Goal: Information Seeking & Learning: Learn about a topic

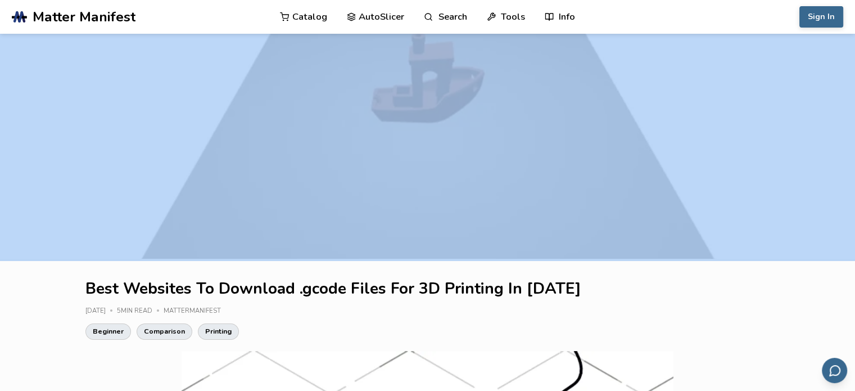
drag, startPoint x: 855, startPoint y: 16, endPoint x: 857, endPoint y: 49, distance: 33.2
click at [855, 49] on html ".cls-1, .cls-2, .cls-3 { stroke-width: 0px; } .cls-2 { fill: #1d1e56; } .cls-3 …" at bounding box center [427, 195] width 855 height 391
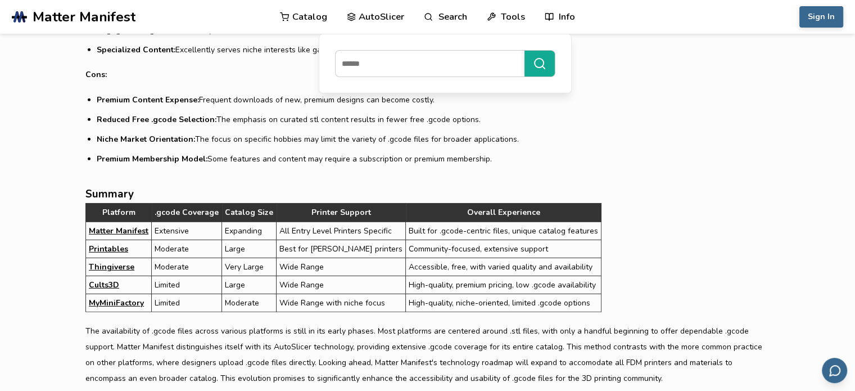
scroll to position [3461, 0]
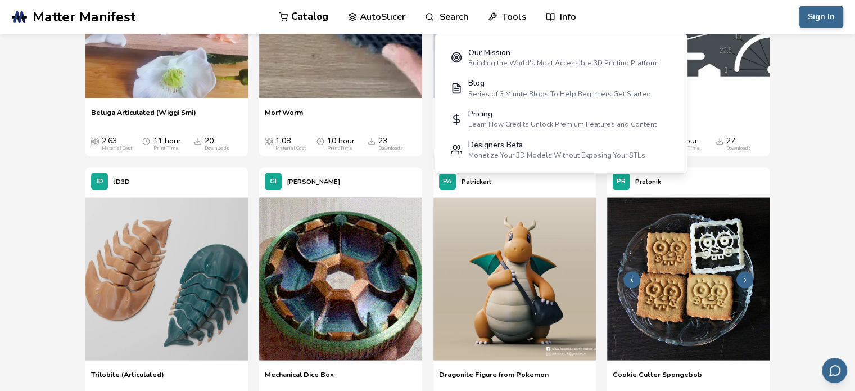
scroll to position [6137, 0]
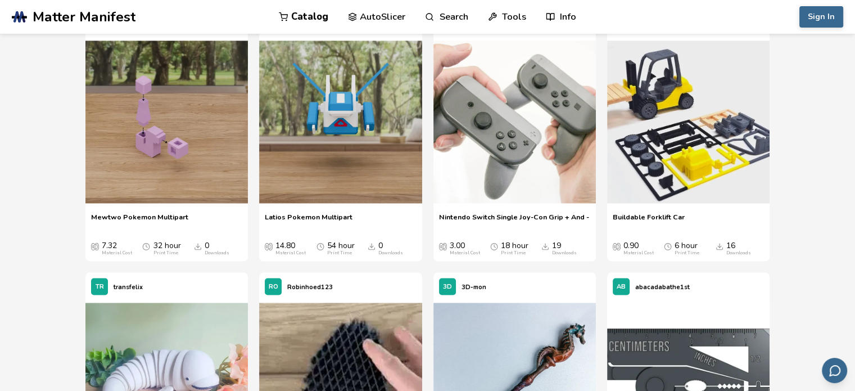
click at [681, 33] on div "Sign In Catalog AutoSlicer Search Tools Info Catalog AutoSlicer Search Tools In…" at bounding box center [743, 17] width 200 height 34
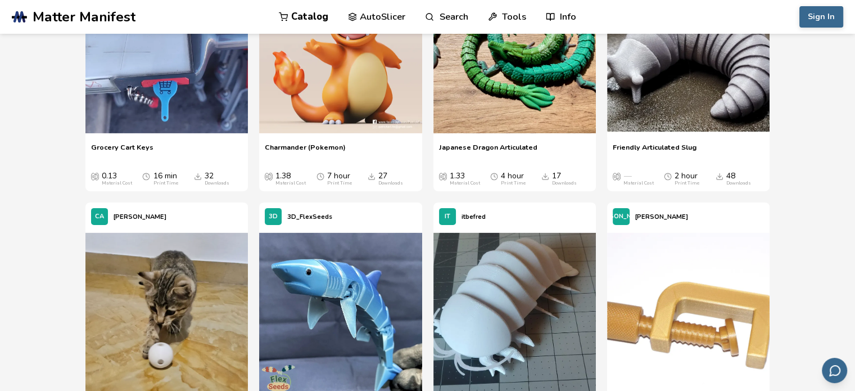
scroll to position [3495, 0]
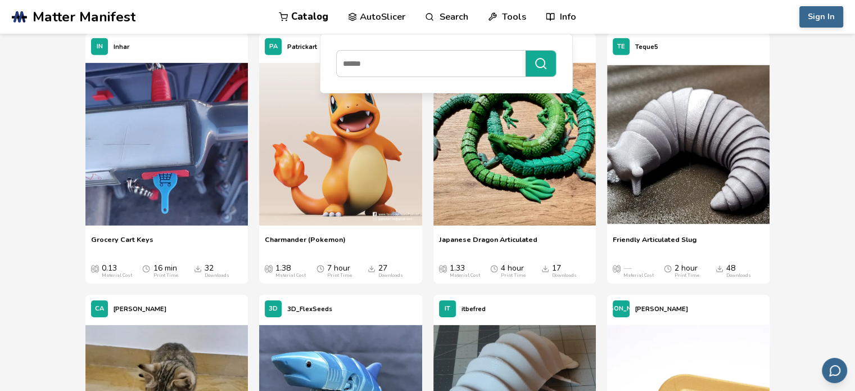
click at [463, 11] on link "Search" at bounding box center [446, 17] width 43 height 34
click at [439, 66] on input at bounding box center [428, 63] width 183 height 20
type input "*****"
click at [442, 60] on input at bounding box center [428, 63] width 183 height 20
paste input "*******"
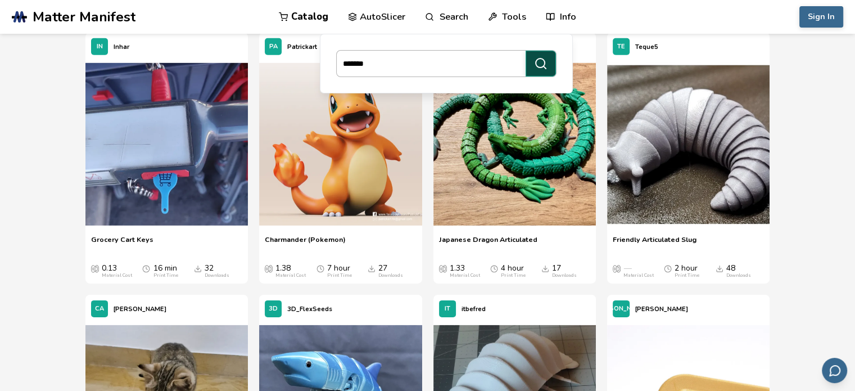
type input "*******"
click at [531, 67] on button "*******" at bounding box center [541, 64] width 30 height 26
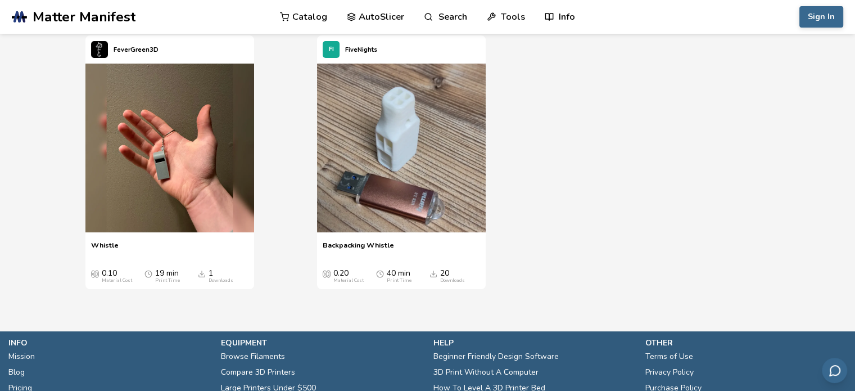
scroll to position [107, 0]
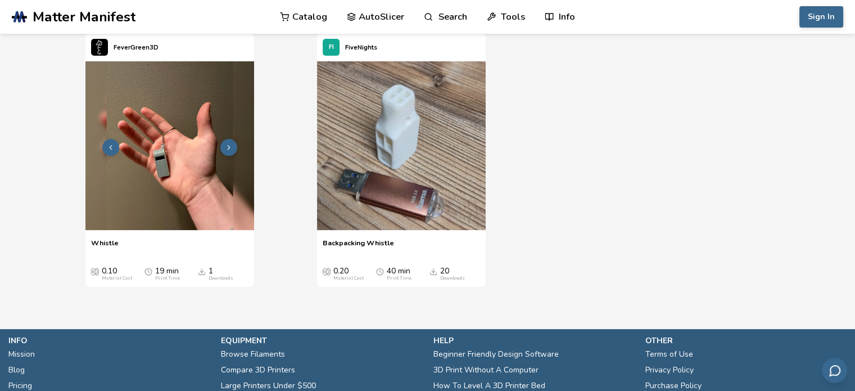
click at [199, 148] on img at bounding box center [169, 145] width 169 height 169
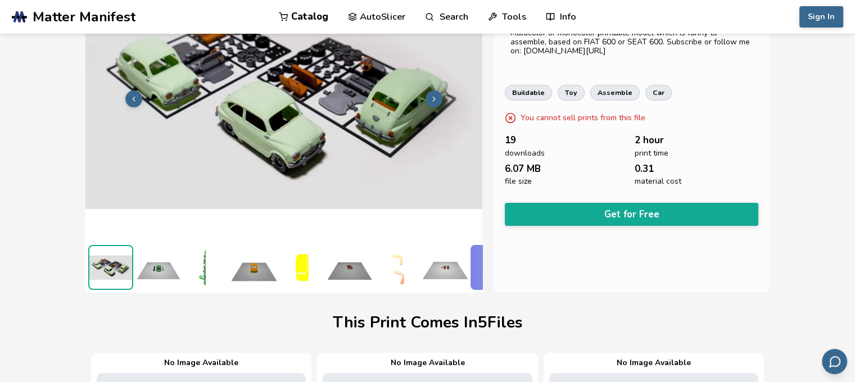
scroll to position [56, 0]
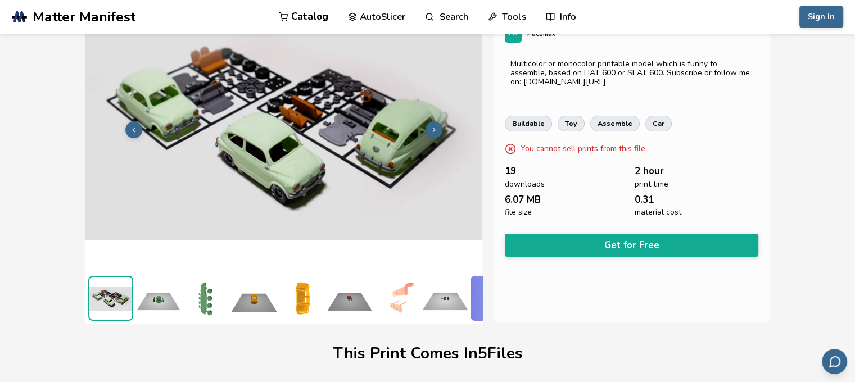
click at [161, 157] on img at bounding box center [283, 128] width 397 height 297
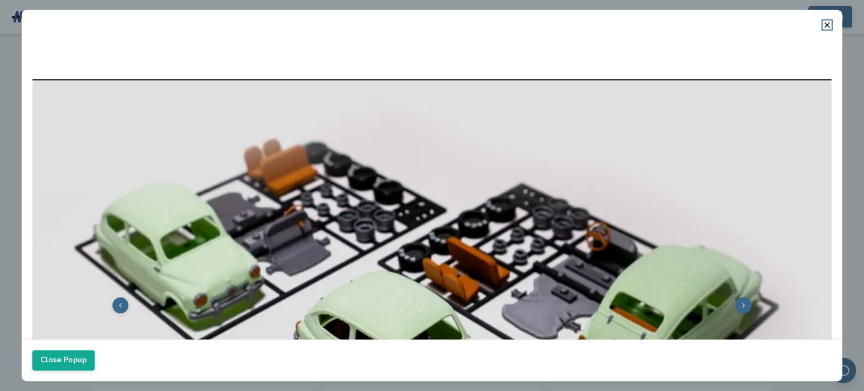
scroll to position [0, 0]
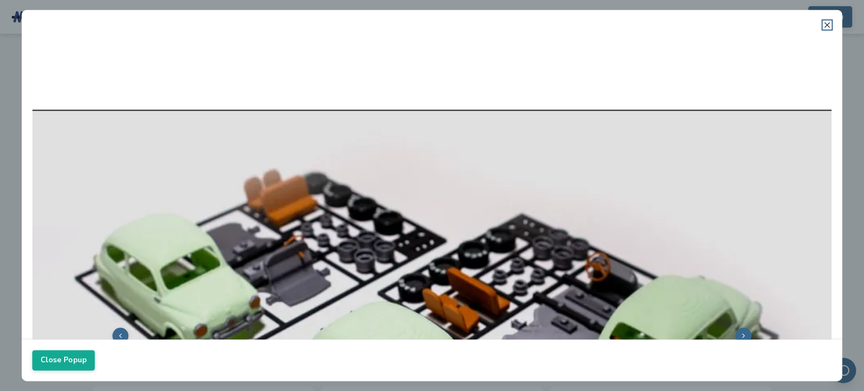
click at [826, 29] on icon at bounding box center [827, 24] width 9 height 9
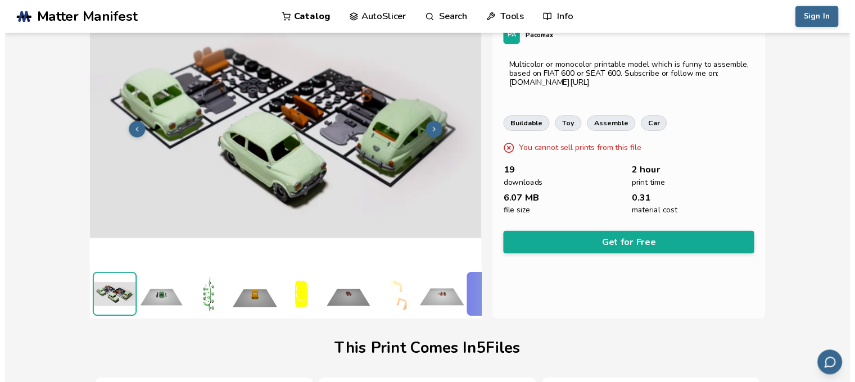
scroll to position [56, 0]
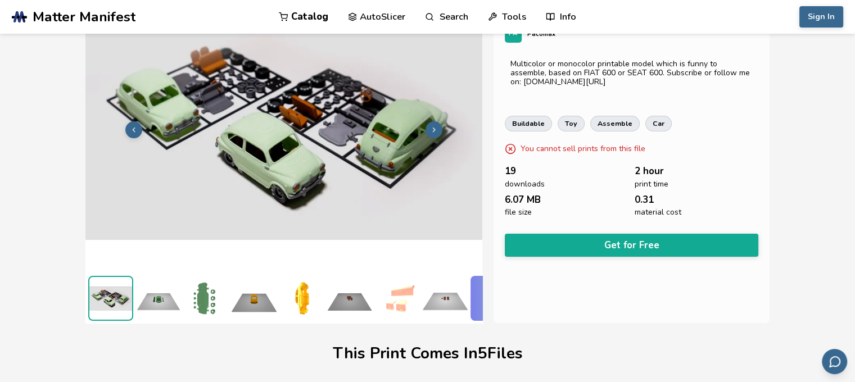
click at [162, 296] on img at bounding box center [158, 298] width 45 height 45
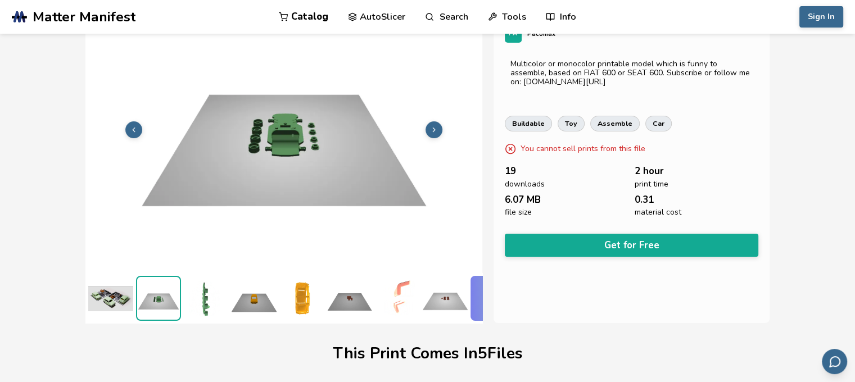
click at [211, 290] on img at bounding box center [206, 298] width 45 height 45
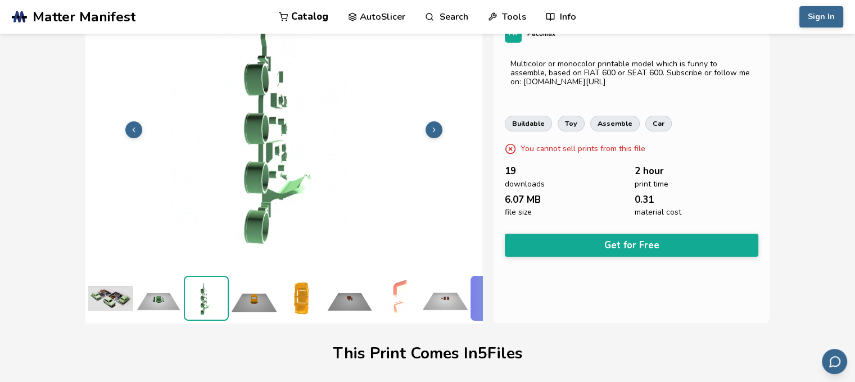
click at [263, 296] on img at bounding box center [254, 298] width 45 height 45
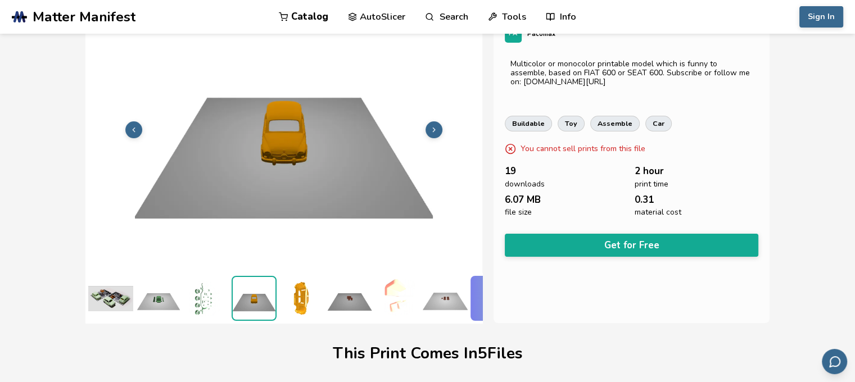
click at [308, 292] on img at bounding box center [301, 298] width 45 height 45
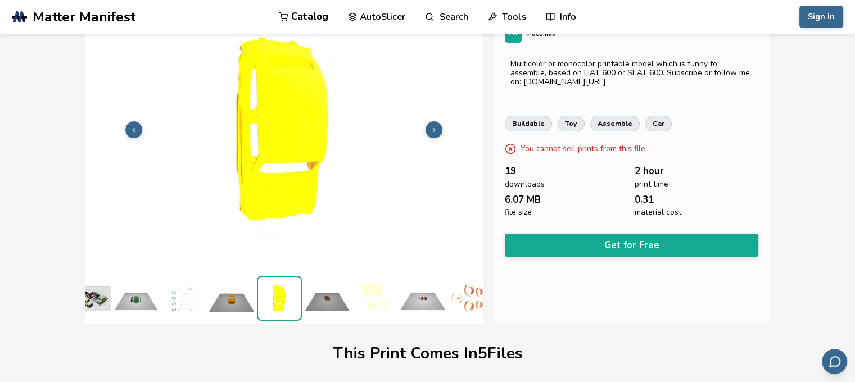
click at [316, 290] on img at bounding box center [327, 298] width 45 height 45
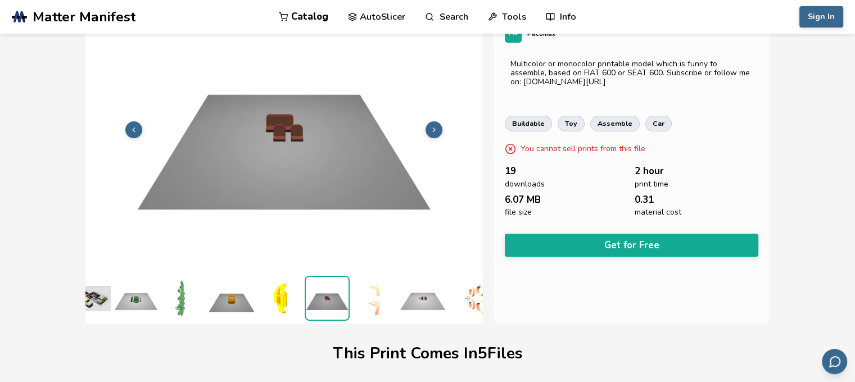
scroll to position [0, 70]
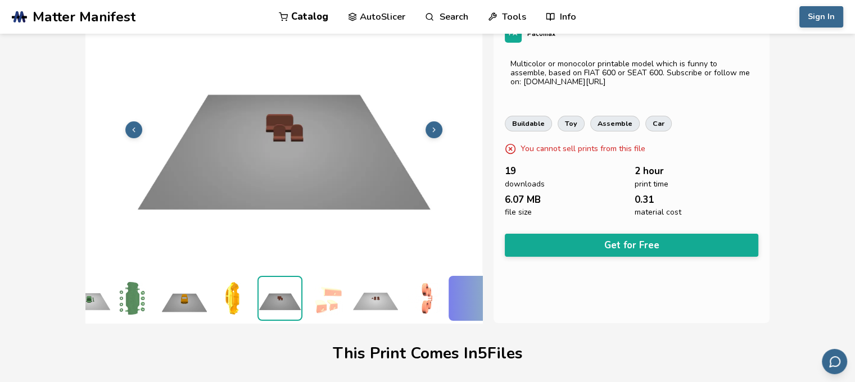
click at [350, 288] on ul at bounding box center [283, 298] width 397 height 50
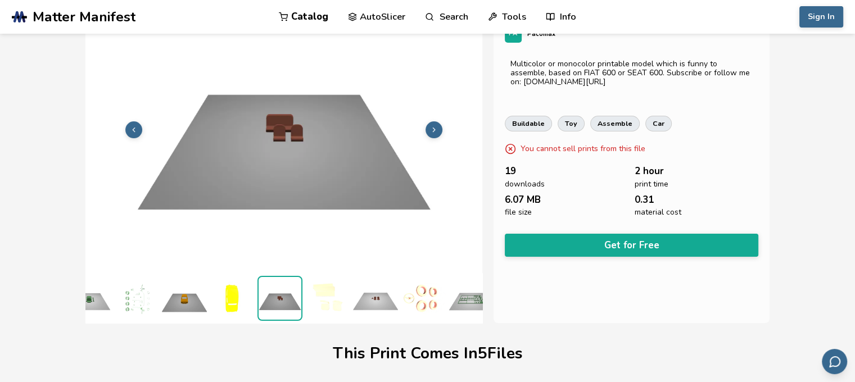
click at [427, 292] on img at bounding box center [423, 298] width 45 height 45
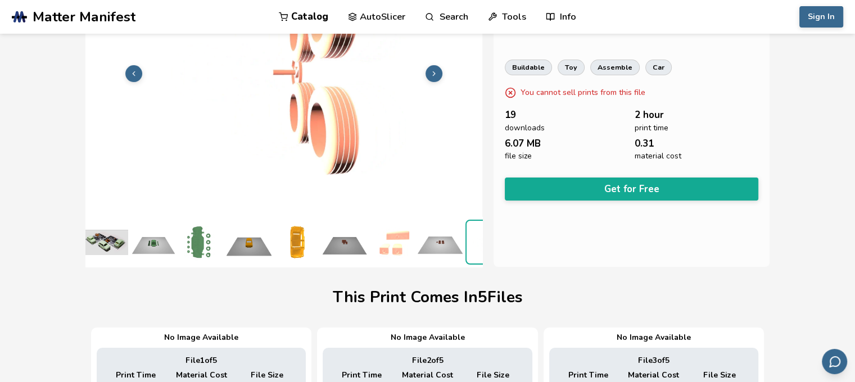
scroll to position [0, 0]
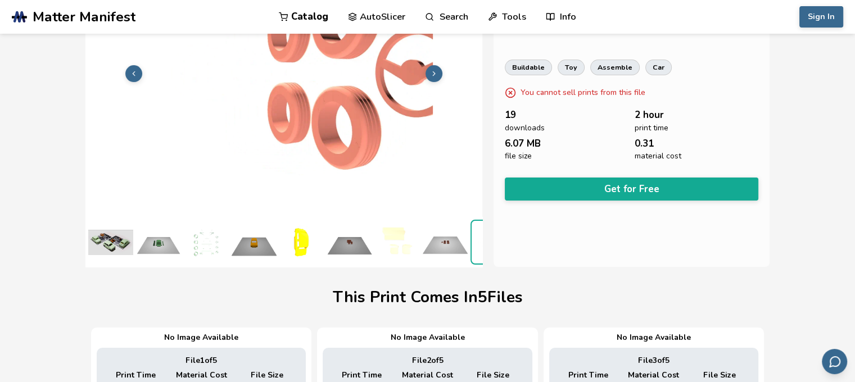
click at [116, 229] on img at bounding box center [110, 242] width 45 height 45
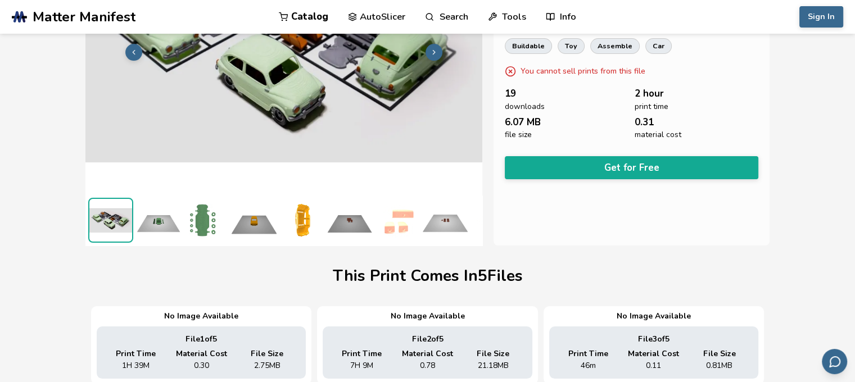
scroll to position [135, 0]
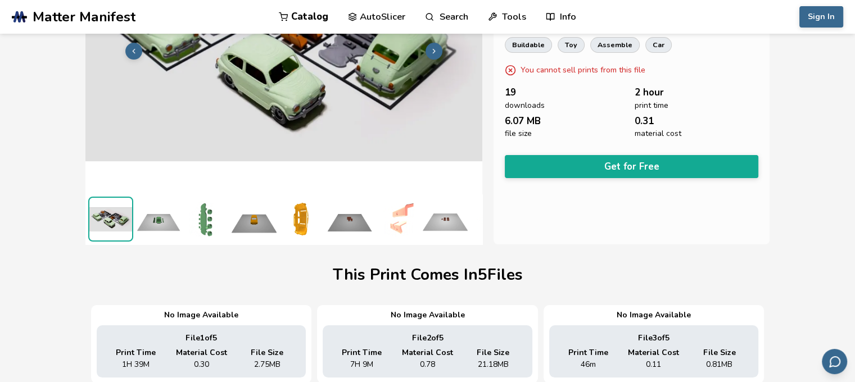
click at [168, 197] on img at bounding box center [158, 219] width 45 height 45
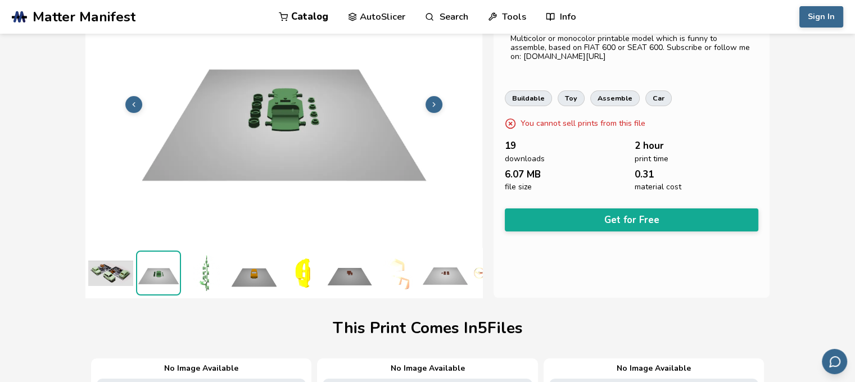
scroll to position [22, 0]
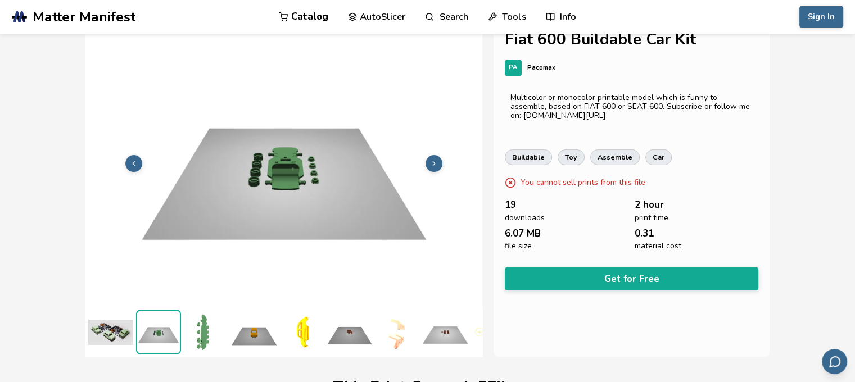
click at [205, 323] on img at bounding box center [206, 332] width 45 height 45
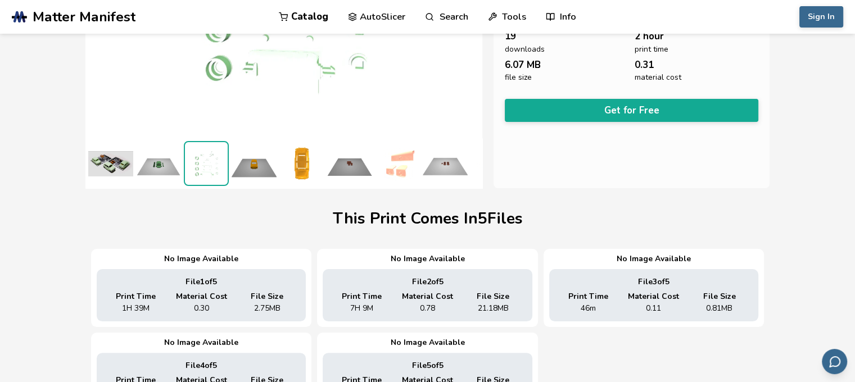
scroll to position [135, 0]
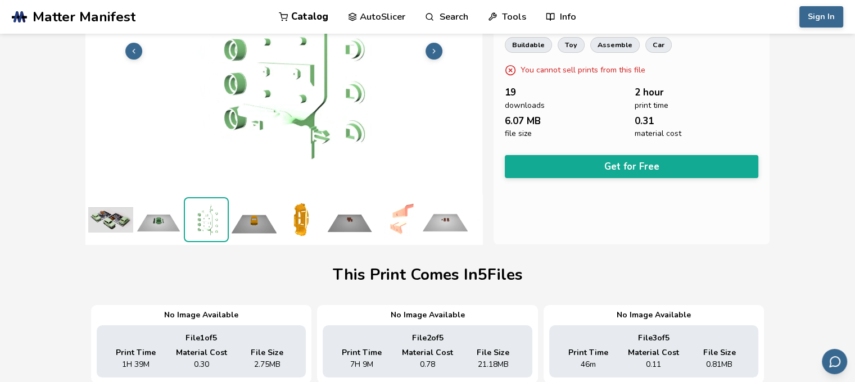
click at [251, 215] on img at bounding box center [254, 219] width 45 height 45
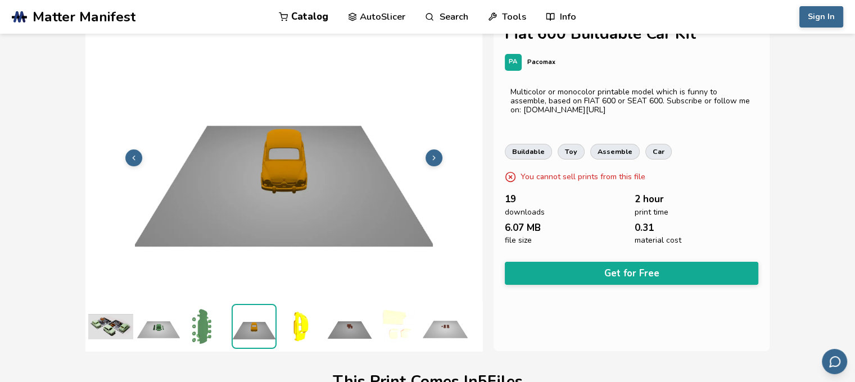
scroll to position [22, 0]
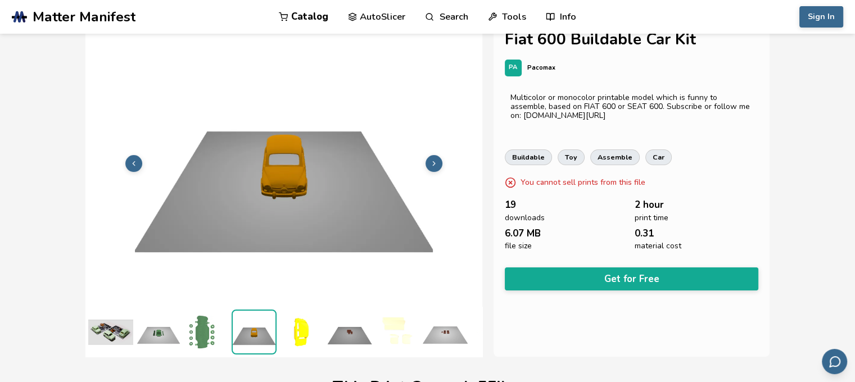
click at [312, 321] on img at bounding box center [301, 332] width 45 height 45
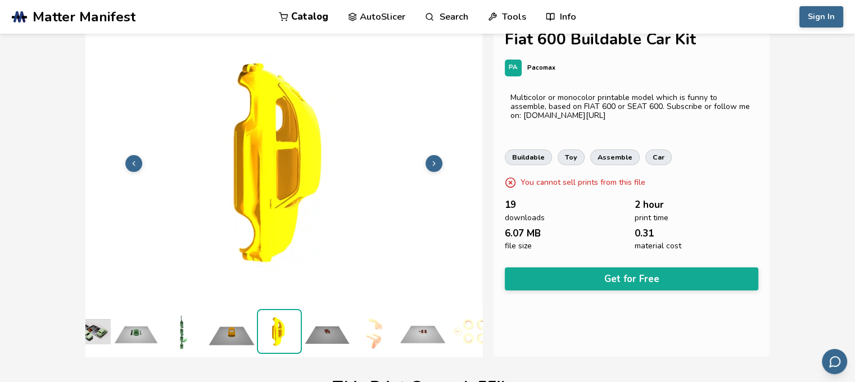
scroll to position [2, 140]
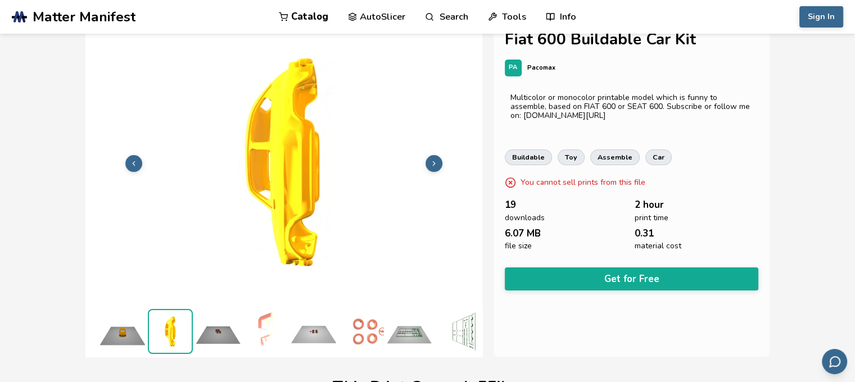
click at [462, 325] on img at bounding box center [457, 331] width 45 height 45
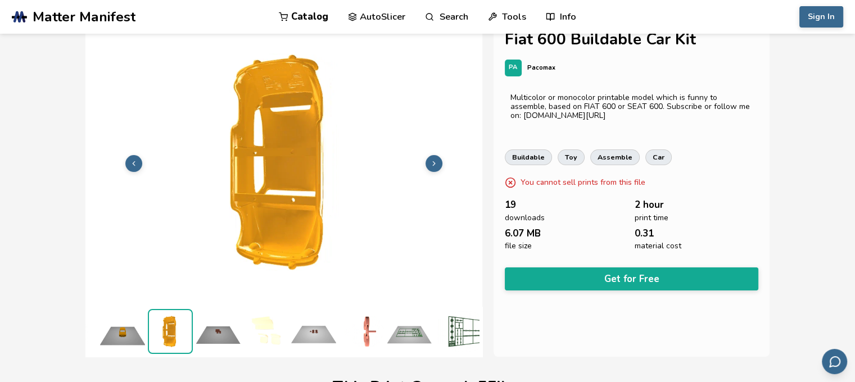
scroll to position [22, 4]
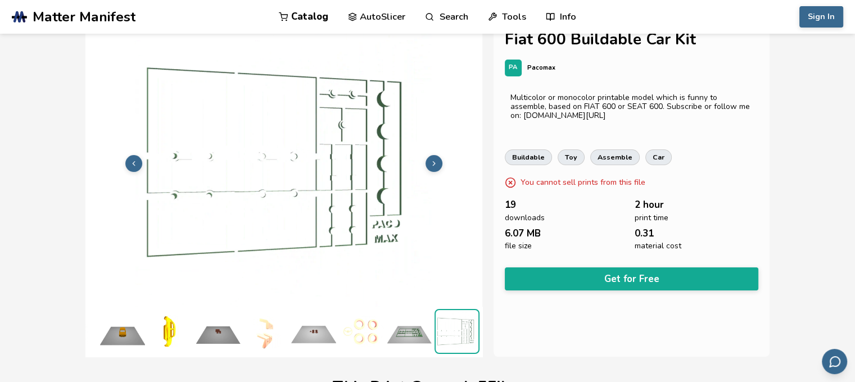
click at [389, 335] on img at bounding box center [409, 331] width 45 height 45
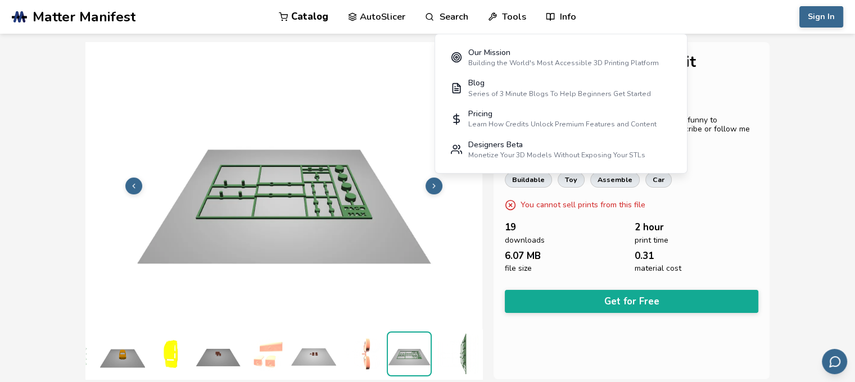
scroll to position [169, 0]
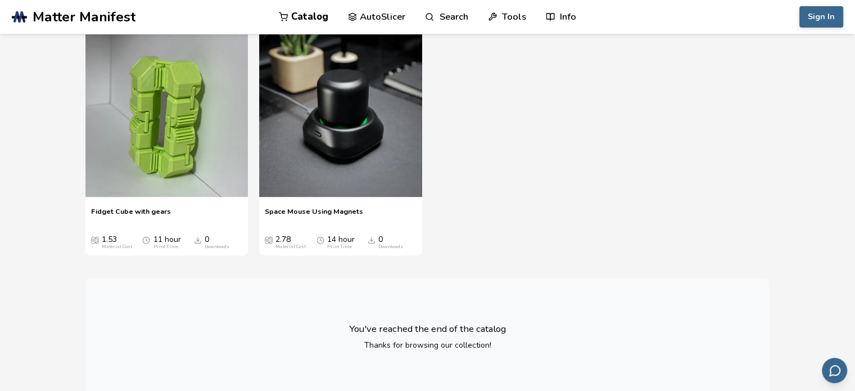
scroll to position [618, 0]
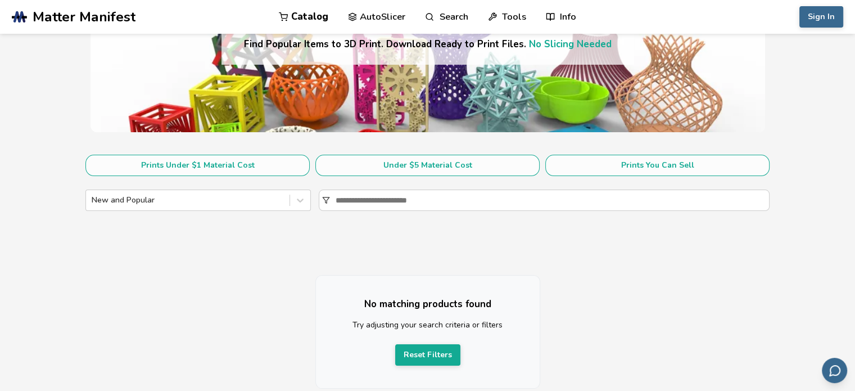
scroll to position [56, 0]
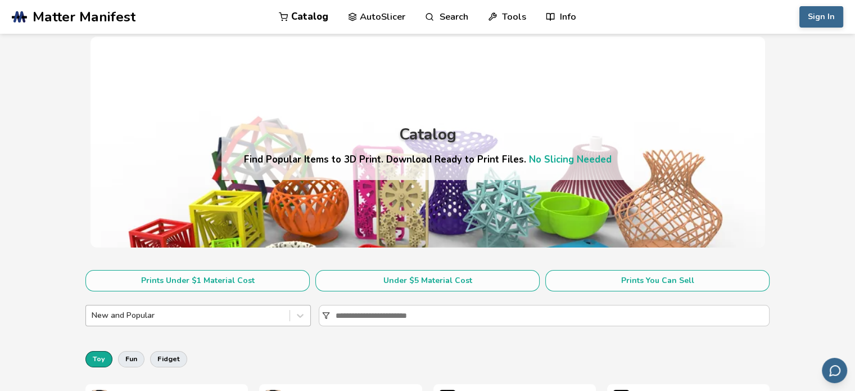
click at [240, 321] on div "New and Popular" at bounding box center [197, 315] width 225 height 21
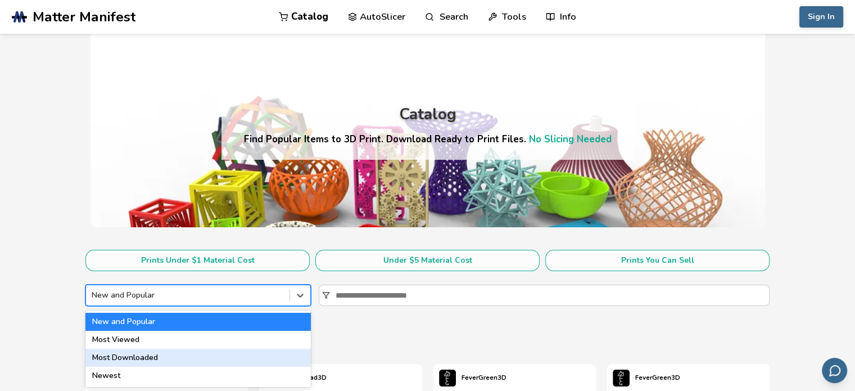
click at [192, 353] on div "Most Downloaded" at bounding box center [197, 358] width 225 height 18
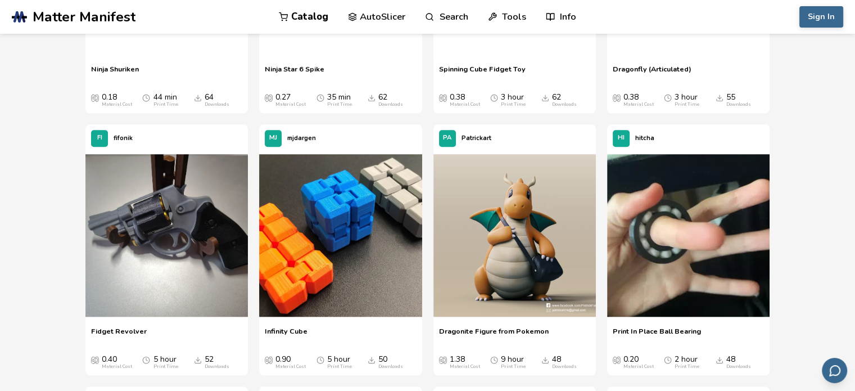
scroll to position [1048, 0]
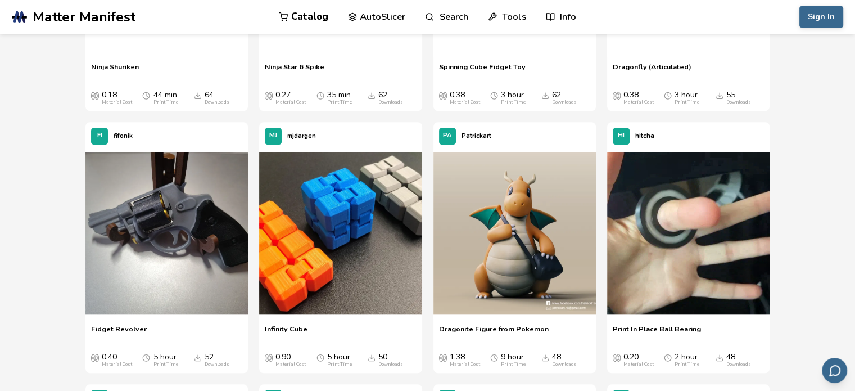
drag, startPoint x: 664, startPoint y: 213, endPoint x: 793, endPoint y: 79, distance: 185.7
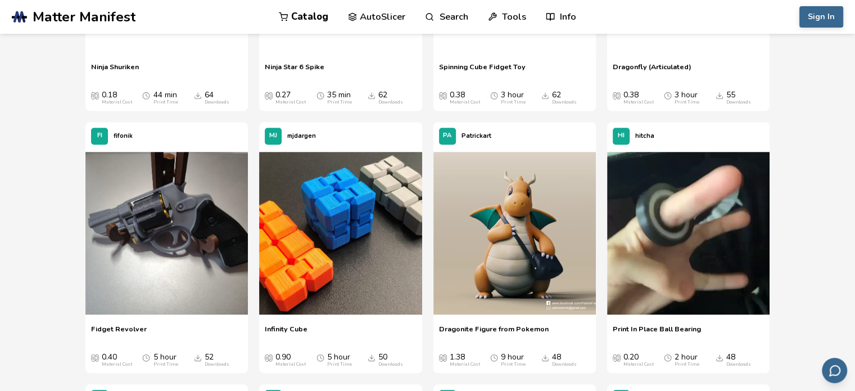
click at [793, 79] on section "Prints Under $1 Material Cost Under $5 Material Cost Prints You Can Sell Most D…" at bounding box center [427, 355] width 855 height 2306
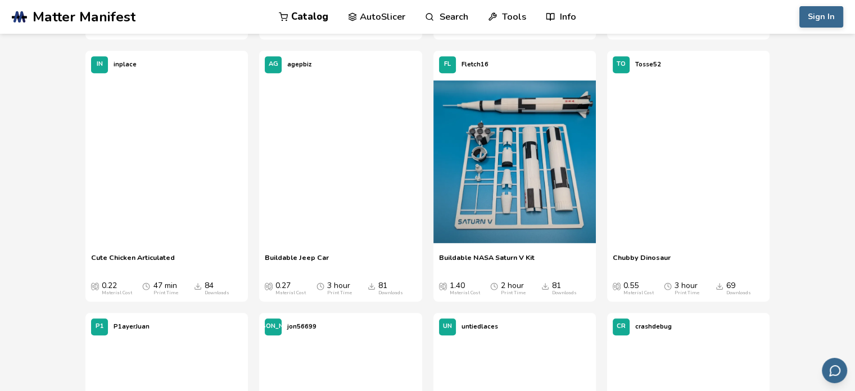
scroll to position [629, 0]
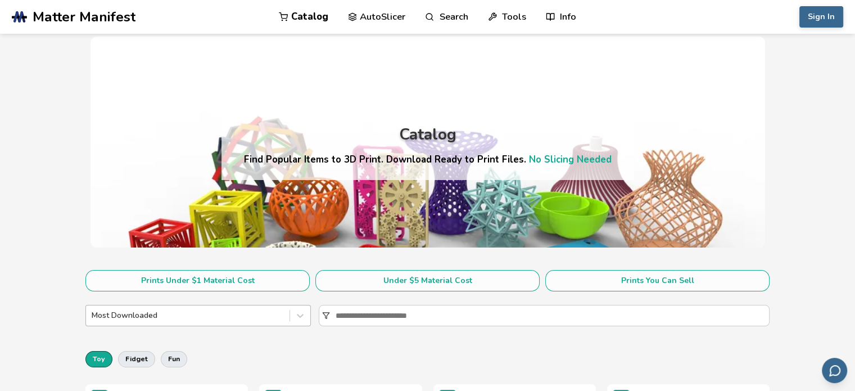
scroll to position [20, 0]
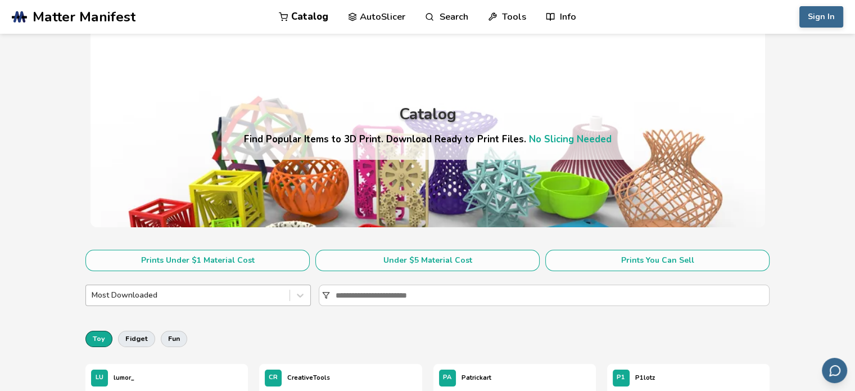
click at [258, 306] on div "Most Downloaded" at bounding box center [197, 294] width 225 height 21
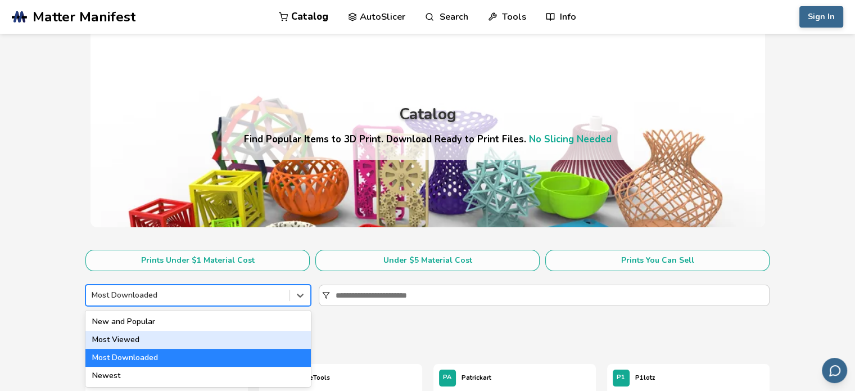
click at [142, 339] on div "Most Viewed" at bounding box center [197, 340] width 225 height 18
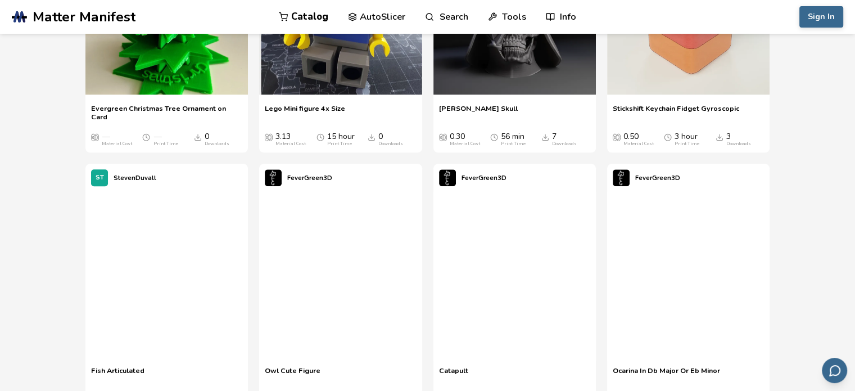
scroll to position [9797, 0]
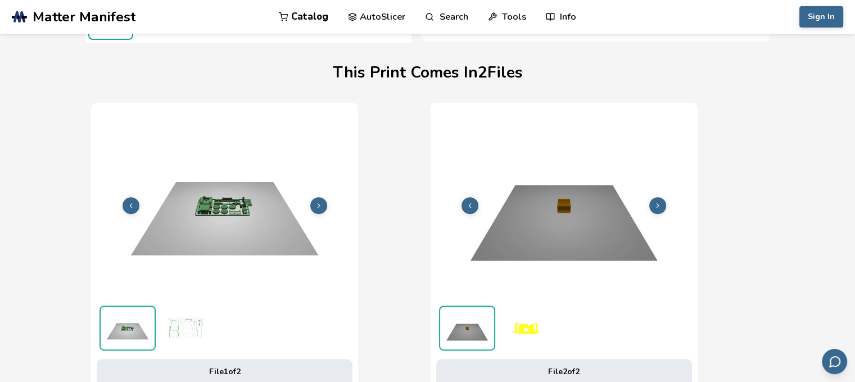
scroll to position [336, 4]
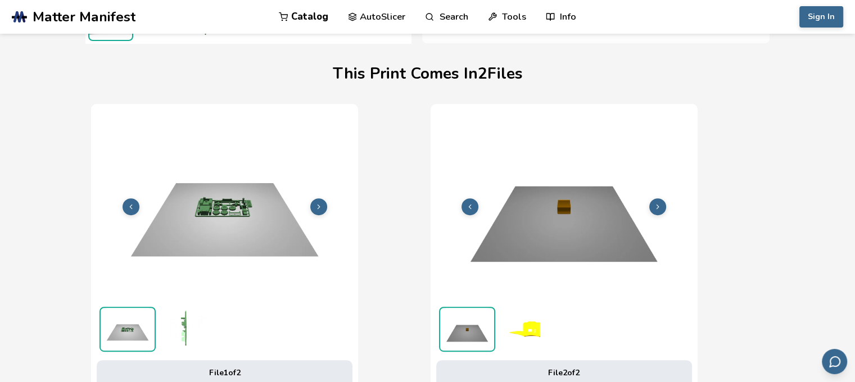
click at [572, 203] on img at bounding box center [564, 206] width 256 height 192
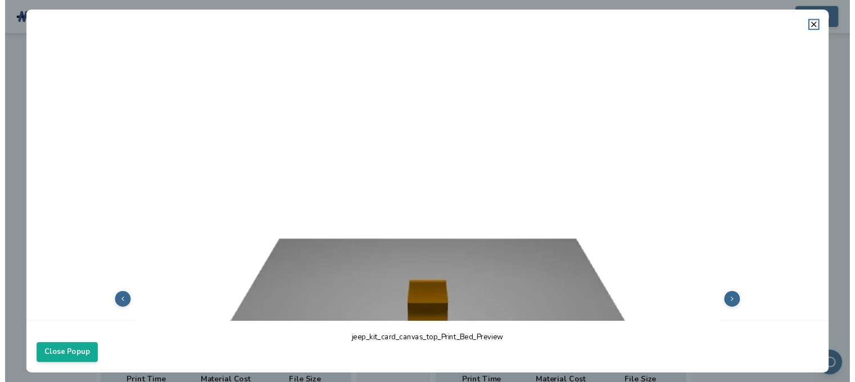
scroll to position [112, 0]
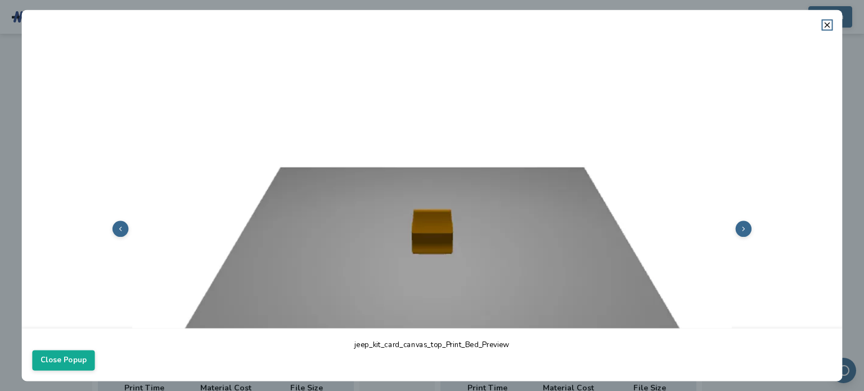
click at [742, 225] on button at bounding box center [743, 228] width 16 height 16
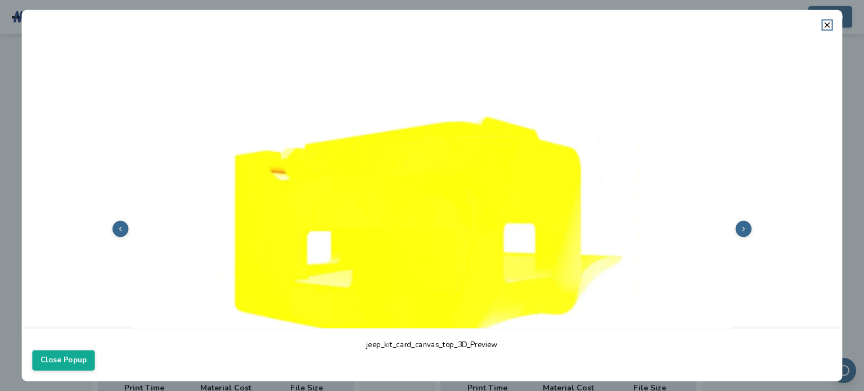
click at [742, 225] on button at bounding box center [743, 228] width 16 height 16
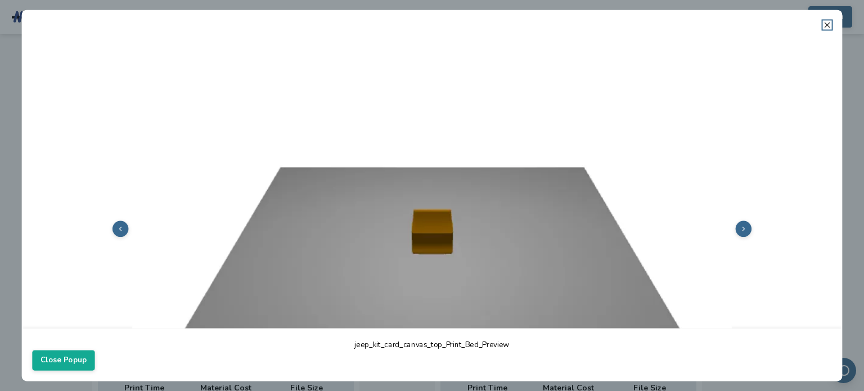
click at [827, 26] on icon at bounding box center [827, 24] width 9 height 9
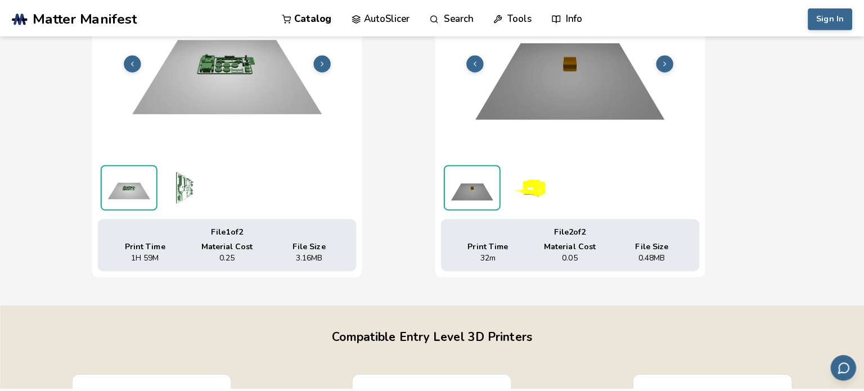
scroll to position [392, 0]
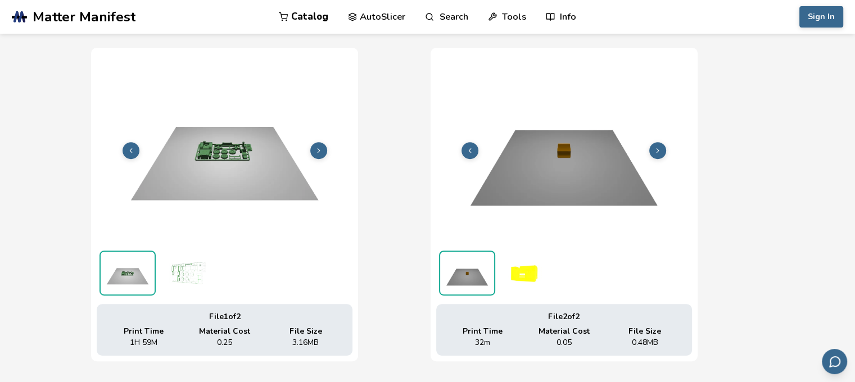
click at [191, 270] on img at bounding box center [187, 273] width 56 height 45
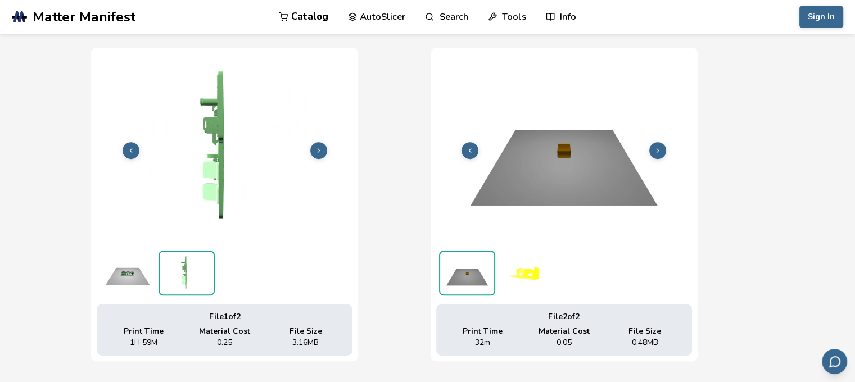
click at [214, 156] on img at bounding box center [225, 149] width 256 height 192
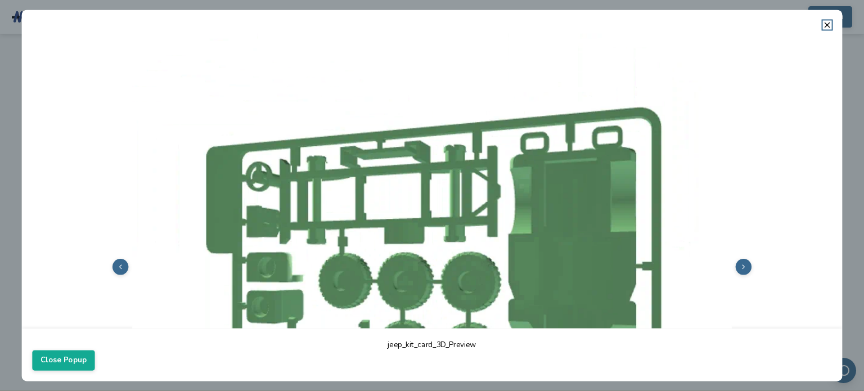
scroll to position [169, 0]
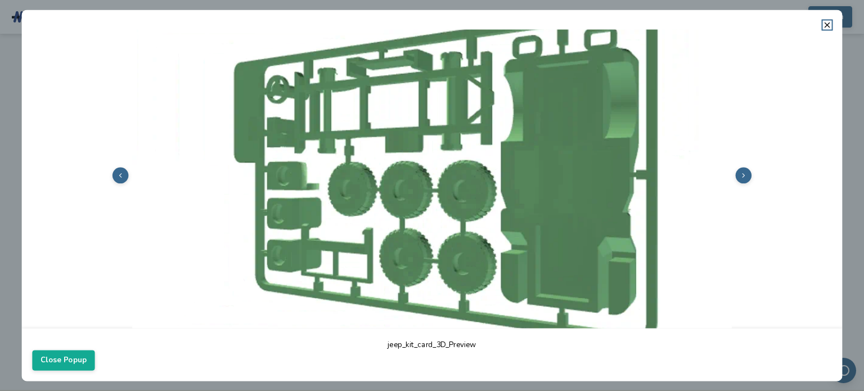
click at [410, 174] on img at bounding box center [431, 174] width 799 height 599
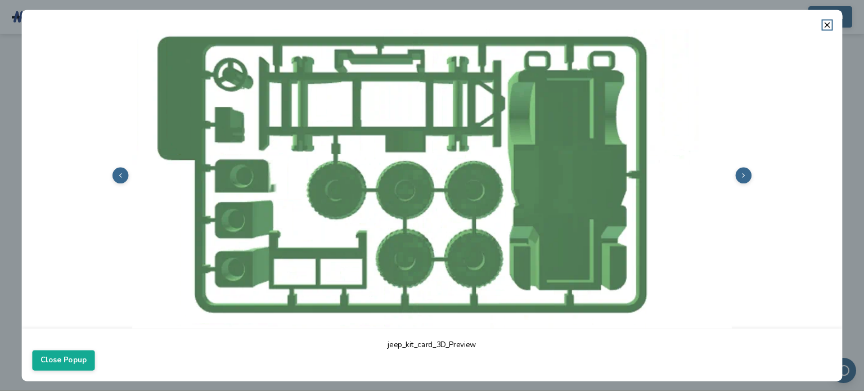
click at [480, 169] on img at bounding box center [431, 174] width 799 height 599
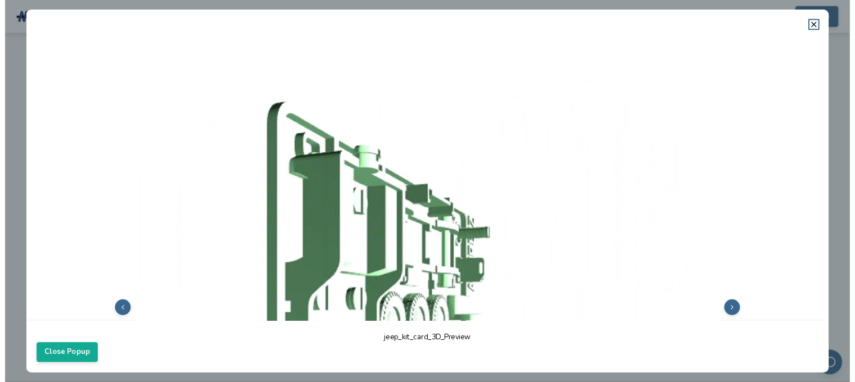
scroll to position [0, 0]
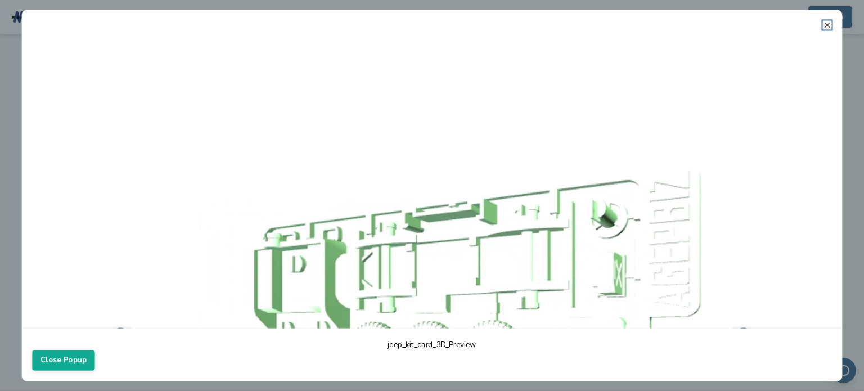
click at [830, 26] on icon at bounding box center [827, 24] width 9 height 9
